Goal: Navigation & Orientation: Find specific page/section

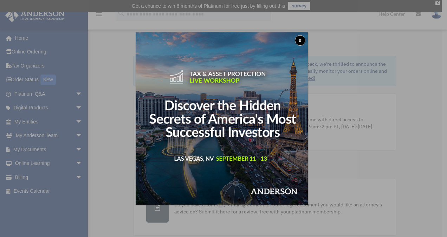
drag, startPoint x: 0, startPoint y: 0, endPoint x: 271, endPoint y: 163, distance: 316.3
click at [271, 163] on img at bounding box center [222, 118] width 172 height 172
